Goal: Task Accomplishment & Management: Use online tool/utility

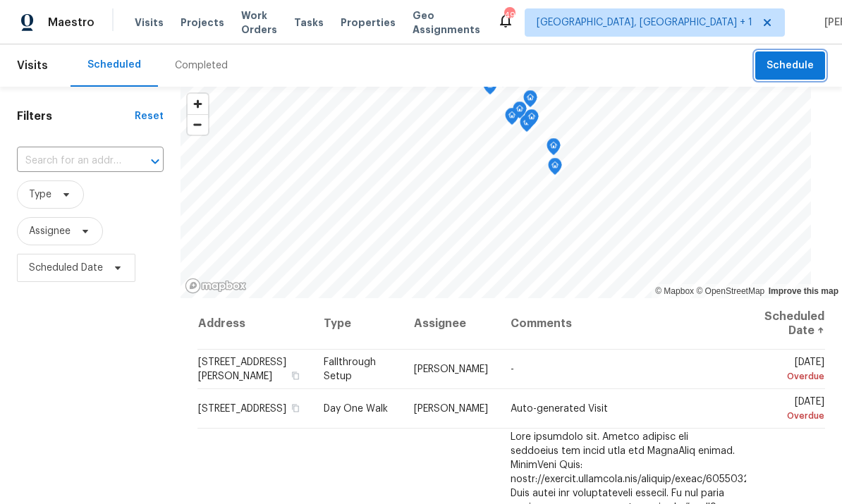
click at [795, 61] on span "Schedule" at bounding box center [789, 66] width 47 height 18
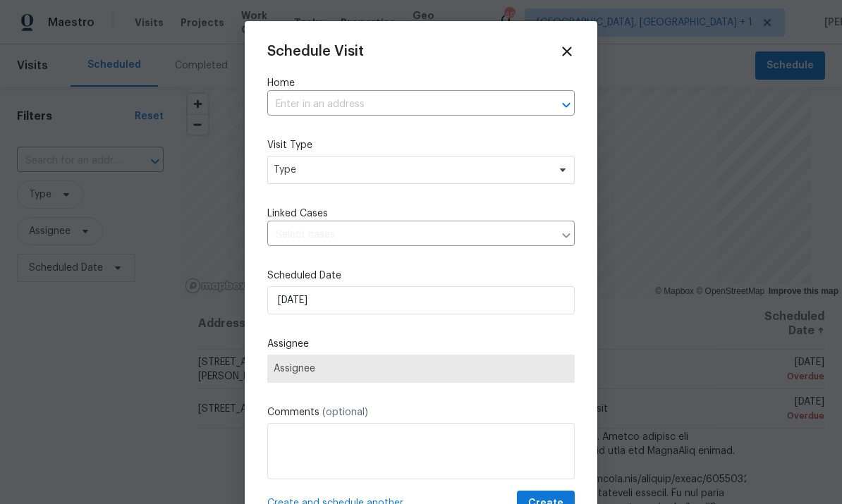
click at [323, 98] on input "text" at bounding box center [401, 105] width 268 height 22
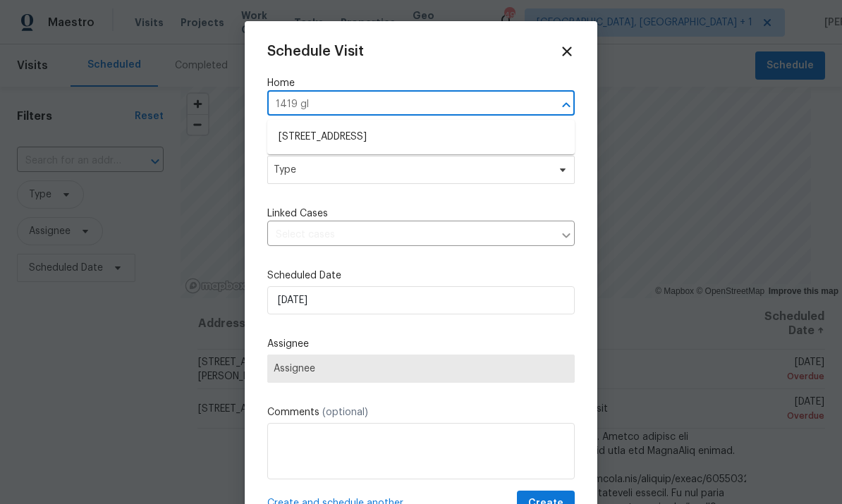
type input "1419 gle"
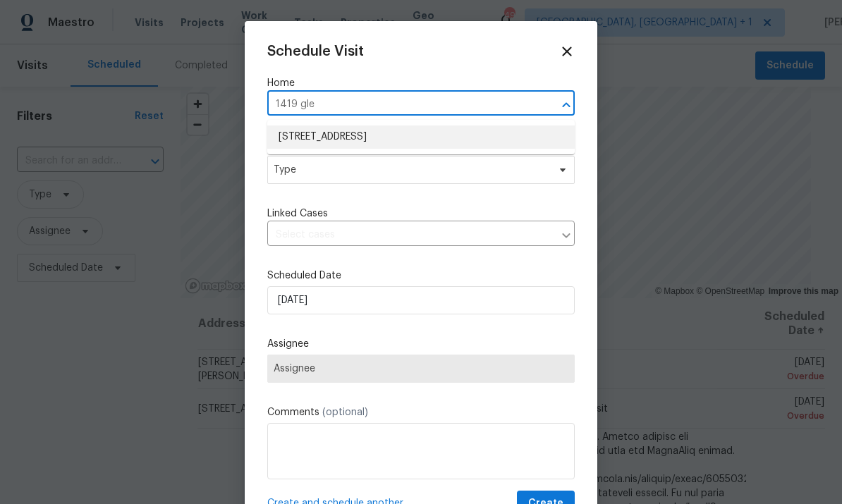
click at [400, 137] on li "1419 Glenwater Dr, Cary, NC 27519" at bounding box center [420, 136] width 307 height 23
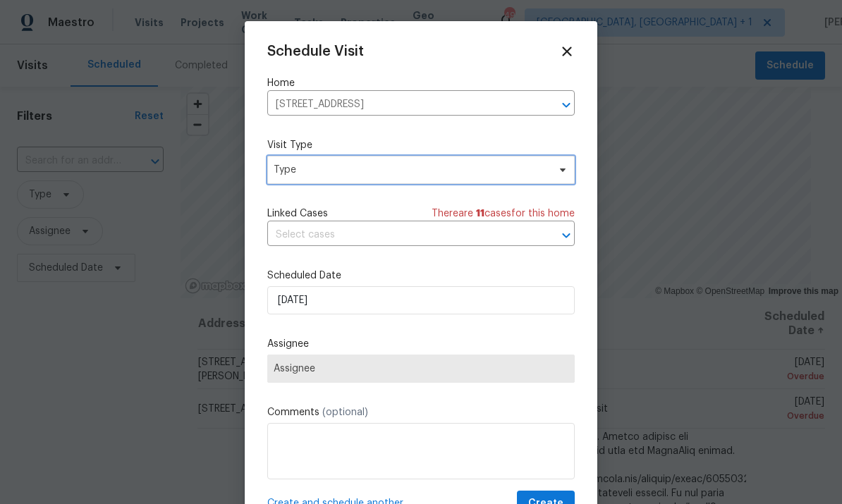
click at [557, 175] on icon at bounding box center [562, 169] width 11 height 11
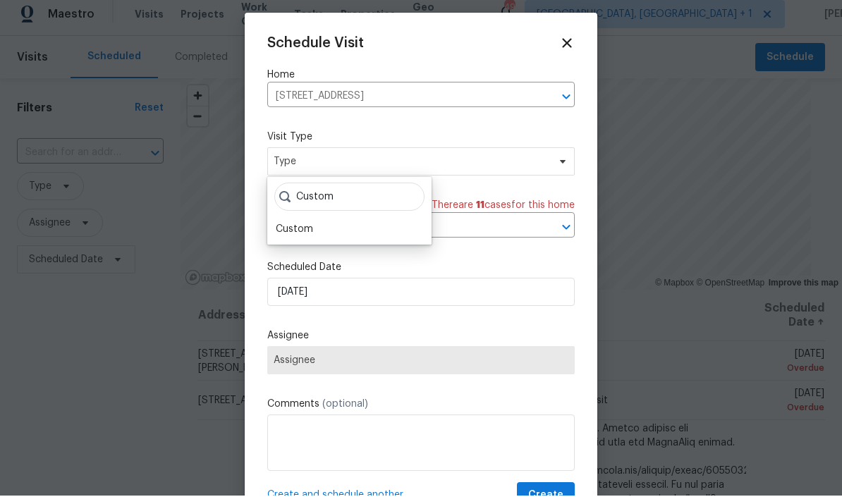
scroll to position [8, 0]
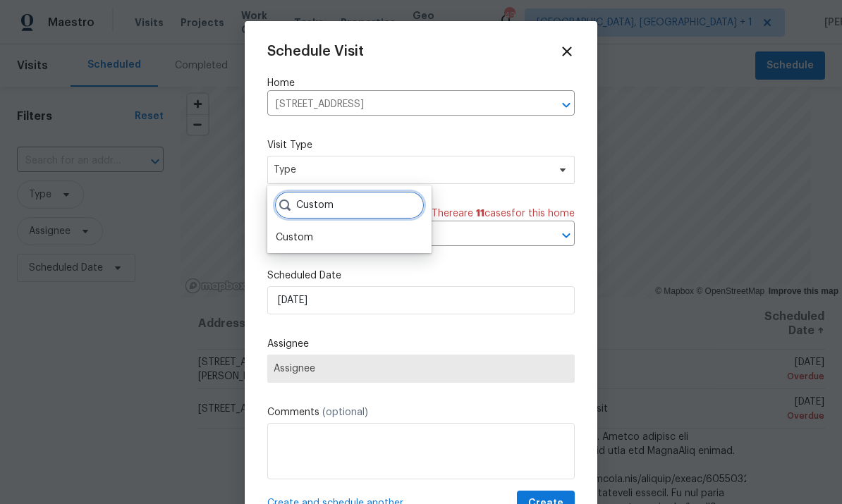
type input "Custom"
click at [306, 233] on div "Custom" at bounding box center [294, 237] width 37 height 14
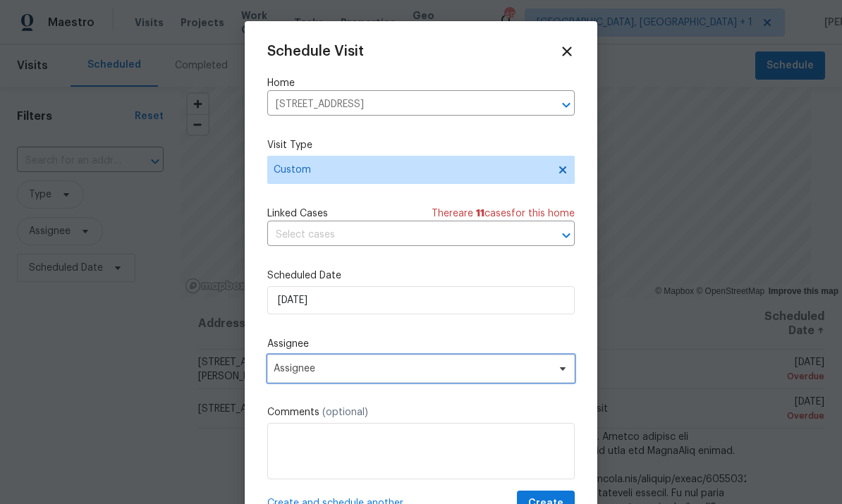
click at [558, 363] on span "Assignee" at bounding box center [420, 369] width 307 height 28
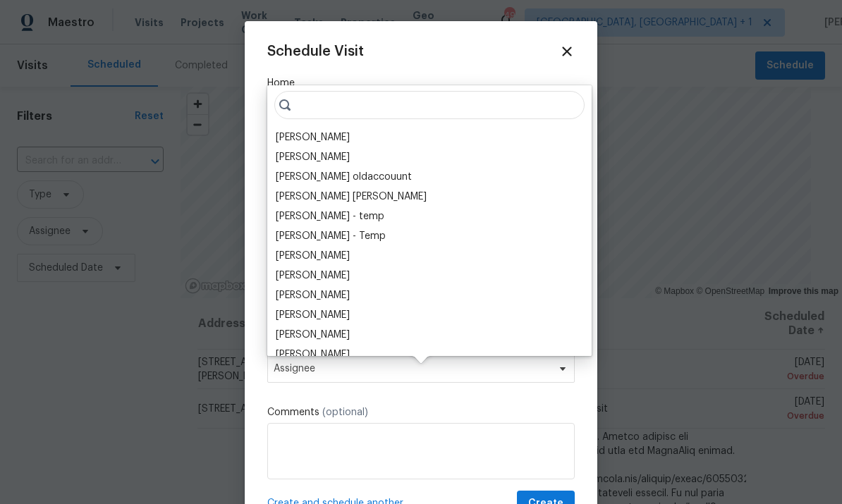
click at [324, 130] on div "[PERSON_NAME]" at bounding box center [313, 137] width 74 height 14
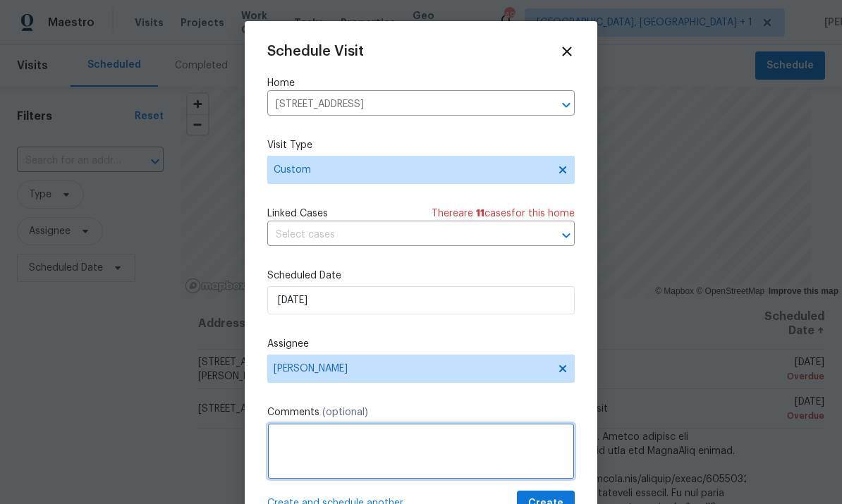
click at [328, 439] on textarea at bounding box center [420, 451] width 307 height 56
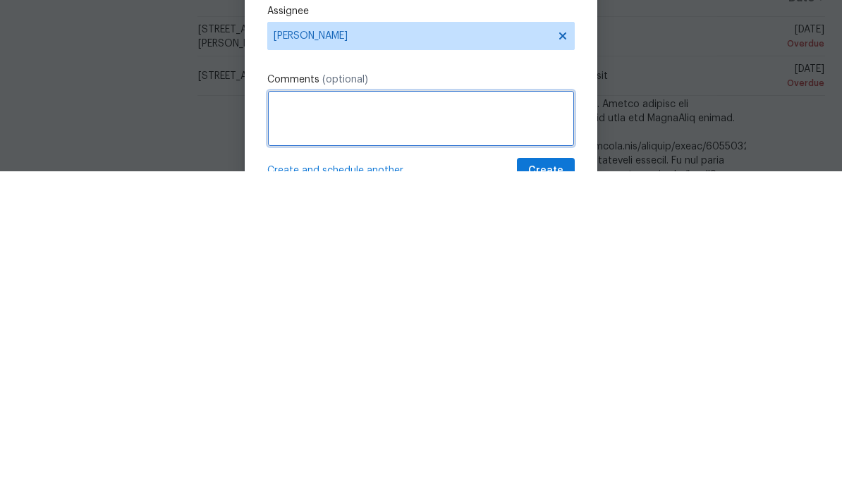
click at [308, 423] on textarea at bounding box center [420, 451] width 307 height 56
paste textarea "Good afternoon! Wayne Putnam I received feedback stating that it can use paint …"
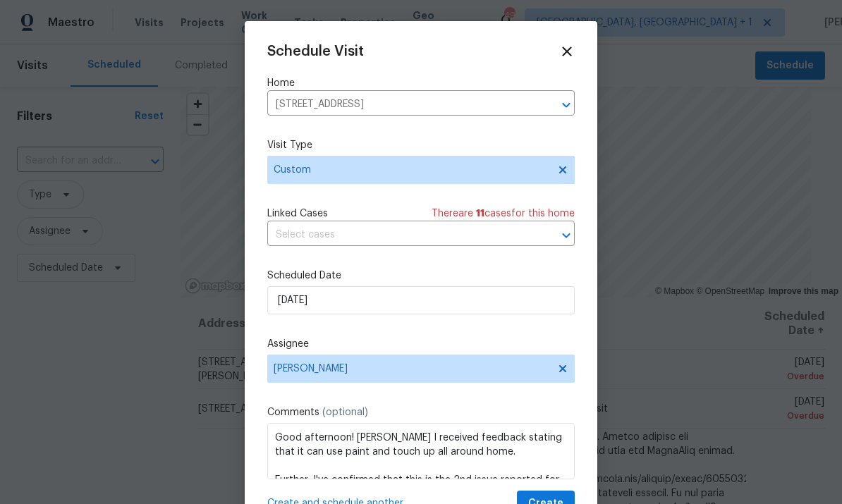
scroll to position [0, 0]
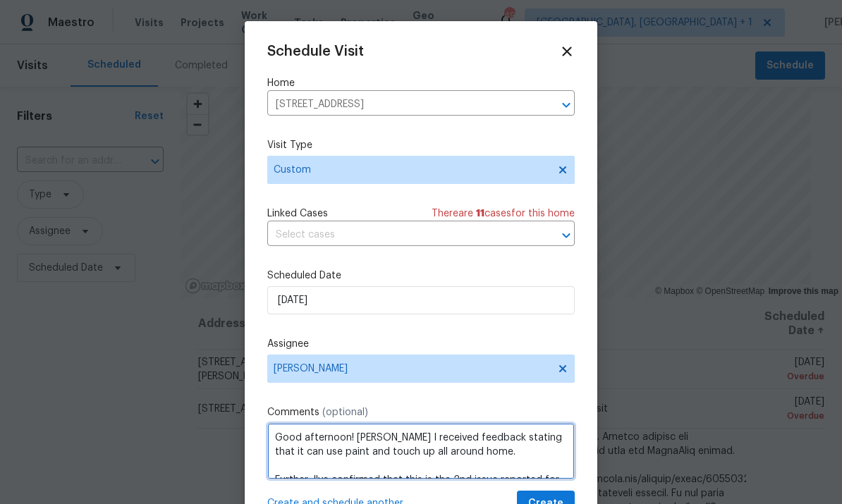
click at [419, 433] on textarea "Good afternoon! Wayne Putnam I received feedback stating that it can use paint …" at bounding box center [420, 451] width 307 height 56
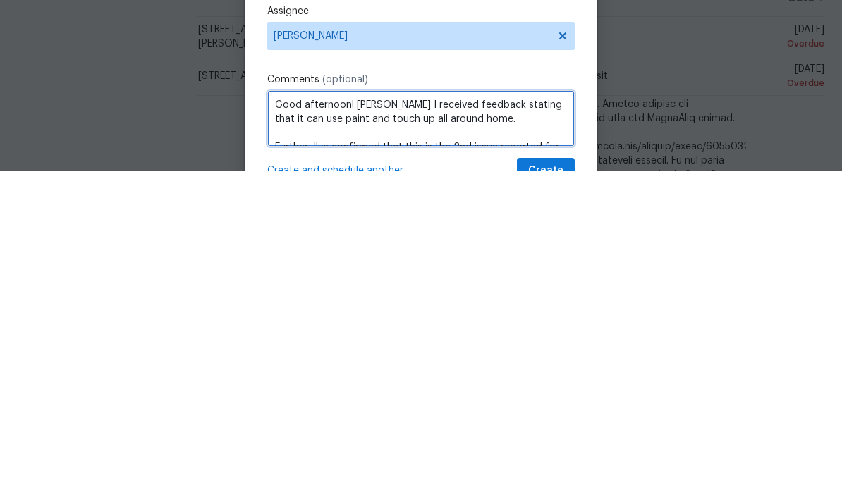
click at [427, 423] on textarea "Good afternoon! Wayne Putnam I received feedback stating that it can use paint …" at bounding box center [420, 451] width 307 height 56
click at [431, 423] on textarea "Good afternoon! Wayne Putnam I received feedback stating that it can use paint …" at bounding box center [420, 451] width 307 height 56
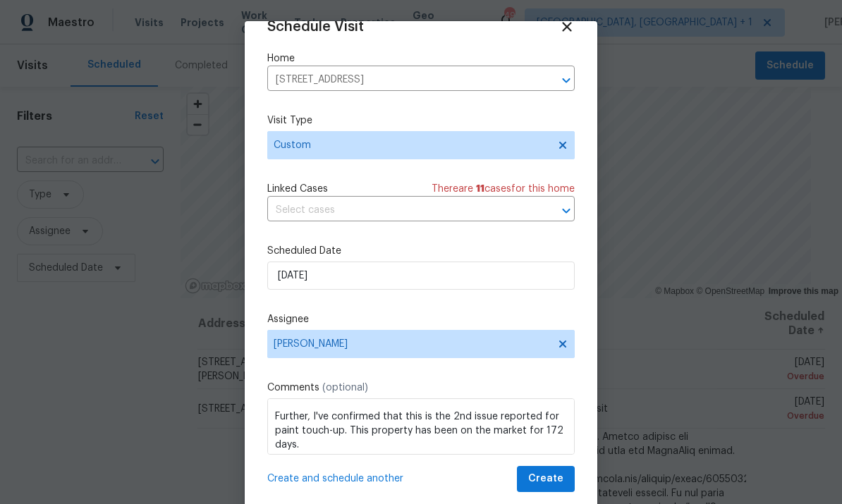
scroll to position [27, 0]
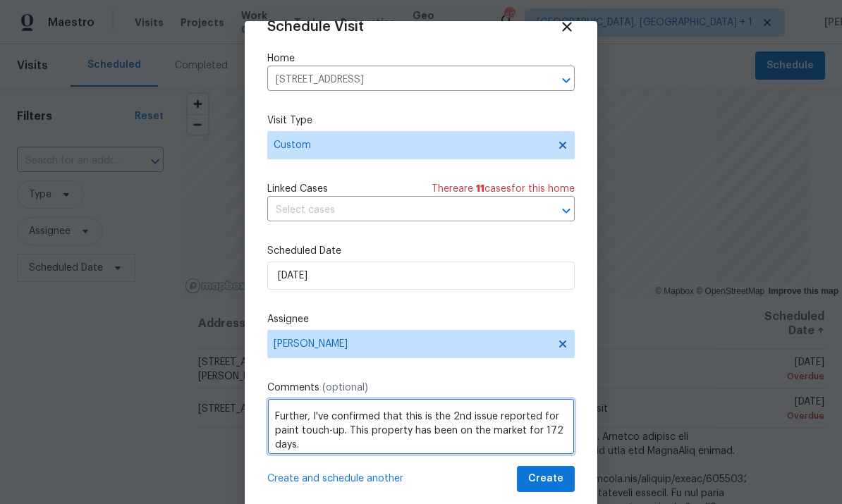
type textarea "received feedback stating that it can use paint and touch up all around home. F…"
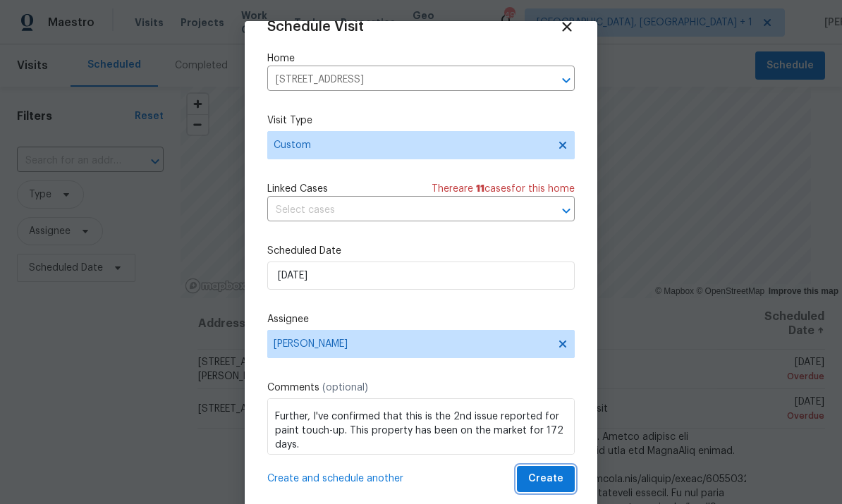
click at [548, 468] on button "Create" at bounding box center [546, 479] width 58 height 26
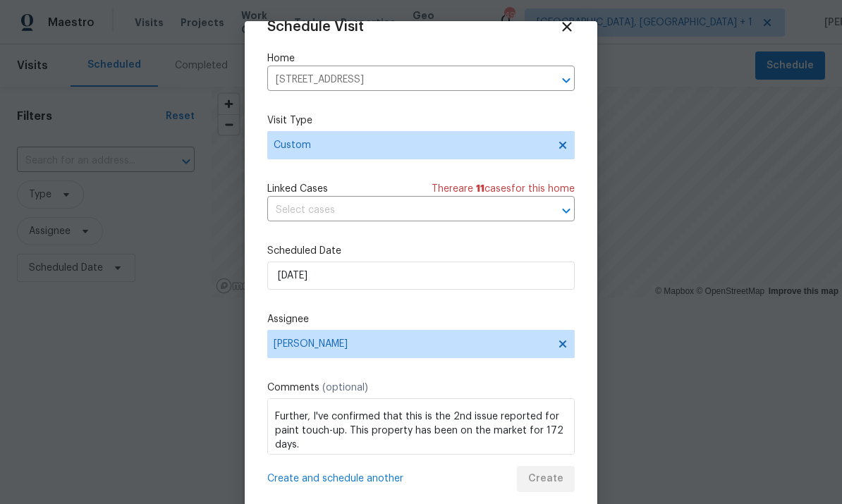
scroll to position [0, 0]
